Goal: Transaction & Acquisition: Purchase product/service

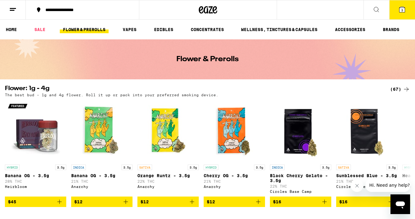
click at [403, 5] on button "3" at bounding box center [403, 9] width 26 height 19
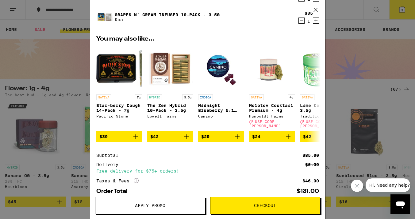
scroll to position [64, 0]
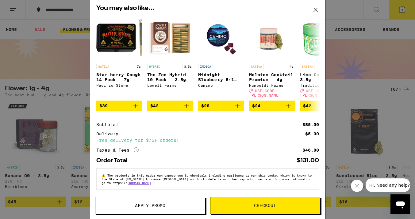
click at [315, 10] on icon at bounding box center [315, 9] width 9 height 9
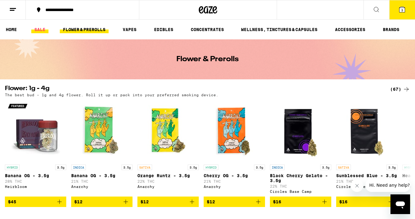
click at [40, 28] on link "SALE" at bounding box center [39, 29] width 17 height 7
